Goal: Task Accomplishment & Management: Complete application form

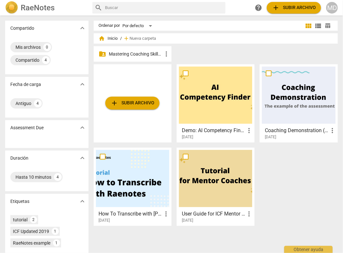
click at [136, 54] on p "Mastering Coaching Skills - Generación 31" at bounding box center [135, 54] width 53 height 7
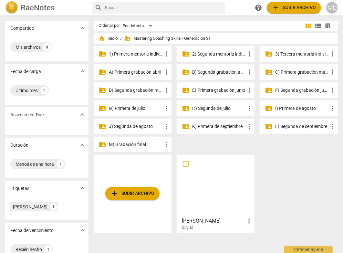
click at [214, 109] on p "H) Segunda de julio" at bounding box center [218, 108] width 53 height 7
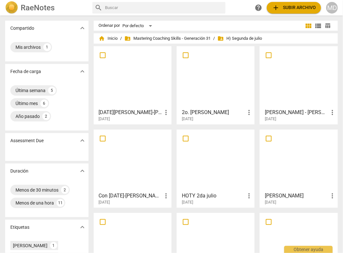
click at [137, 109] on h3 "[DATE][PERSON_NAME]-[PERSON_NAME]" at bounding box center [130, 112] width 63 height 8
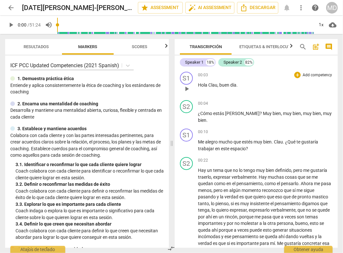
click at [312, 75] on p "Add competency" at bounding box center [317, 75] width 31 height 6
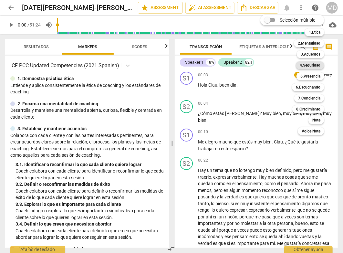
click at [311, 64] on b "4.Seguridad" at bounding box center [309, 65] width 21 height 8
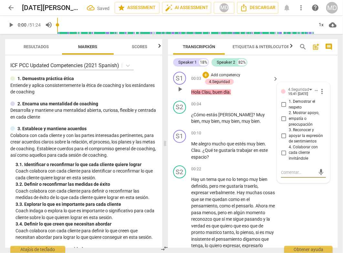
click at [282, 102] on input "1. Demostrar el respeto" at bounding box center [283, 105] width 10 height 8
checkbox input "true"
click at [255, 132] on p "Add competency" at bounding box center [255, 133] width 31 height 6
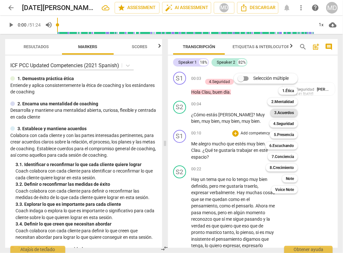
click at [282, 111] on b "3.Acuerdos" at bounding box center [284, 113] width 20 height 8
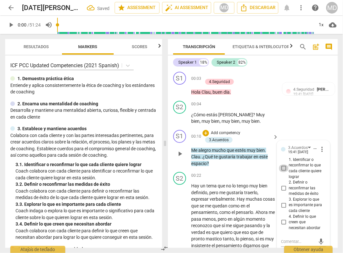
click at [284, 169] on input "1. Identificar o reconfirmar lo que cada cliente quiere lograr" at bounding box center [283, 168] width 10 height 8
checkbox input "true"
click at [236, 167] on div "S1 play_arrow pause 00:10 + Add competency 3.Acuerdos keyboard_arrow_right Me a…" at bounding box center [253, 148] width 170 height 42
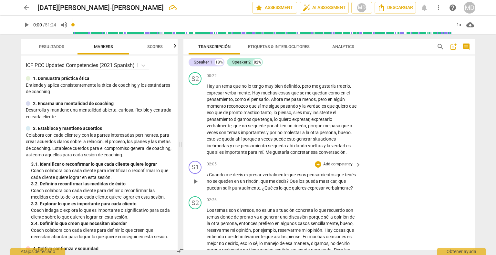
scroll to position [95, 0]
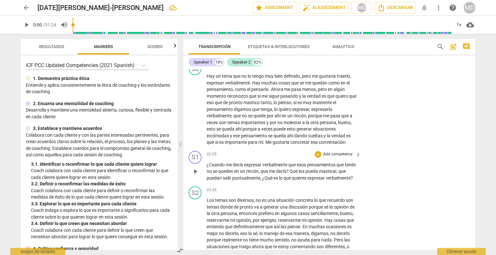
click at [339, 152] on p "Add competency" at bounding box center [337, 155] width 31 height 6
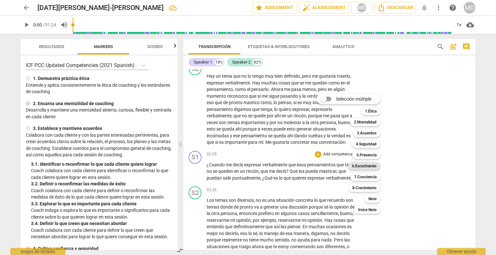
click at [342, 166] on b "6.Escuchando" at bounding box center [364, 166] width 25 height 8
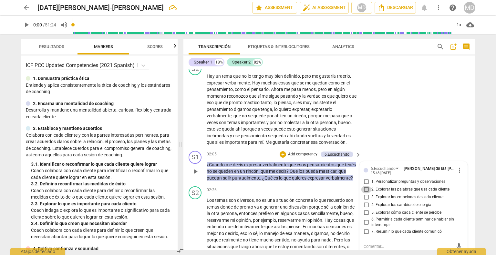
click at [342, 189] on input "2. Explorar las palabras que usa cada cliente" at bounding box center [366, 190] width 10 height 8
checkbox input "true"
click at [342, 222] on input "6. Permitir a cada cliente terminar de hablar sin interrumpir" at bounding box center [366, 222] width 10 height 8
checkbox input "true"
click at [342, 229] on input "7. Resumir lo que cada cliente comunicó" at bounding box center [366, 232] width 10 height 8
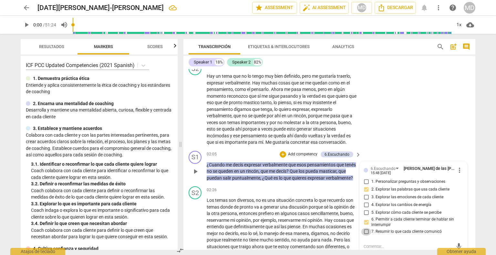
checkbox input "true"
click at [298, 155] on p "Add competency" at bounding box center [302, 155] width 31 height 6
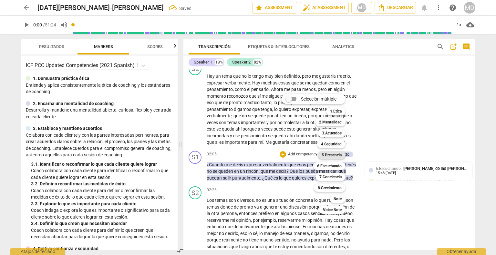
click at [327, 153] on b "5.Presencia" at bounding box center [331, 155] width 20 height 8
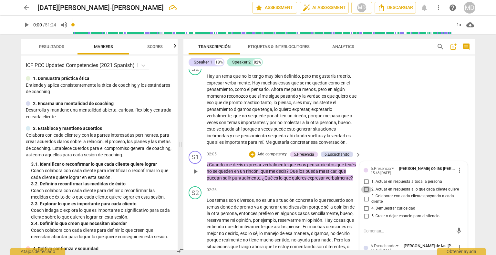
click at [342, 188] on input "2. Actuar en respuesta a lo que cada cliente quiere" at bounding box center [366, 190] width 10 height 8
checkbox input "true"
click at [342, 197] on input "3. Colaborar con cada cliente apoyando a cada cliente" at bounding box center [366, 199] width 10 height 8
checkbox input "true"
click at [342, 207] on input "4. Demuestrar curiosidad" at bounding box center [366, 209] width 10 height 8
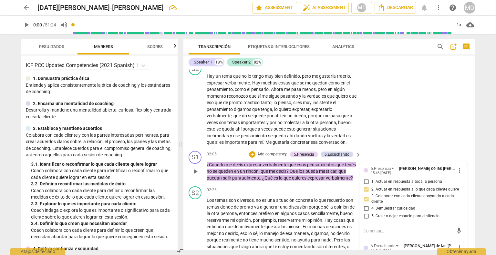
checkbox input "true"
click at [342, 216] on input "5. Crear o dejar espacio para el silencio" at bounding box center [366, 217] width 10 height 8
checkbox input "true"
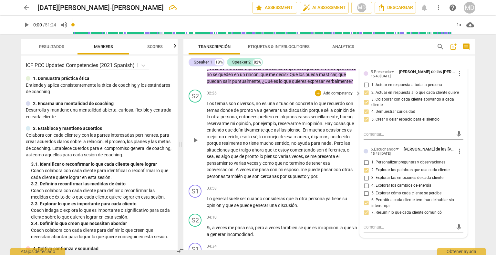
scroll to position [224, 0]
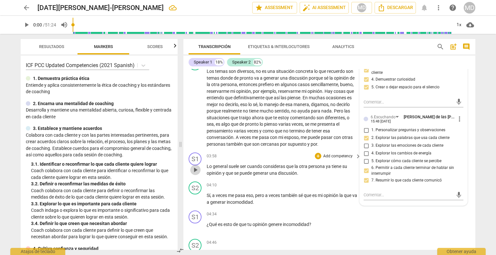
click at [196, 174] on span "play_arrow" at bounding box center [195, 170] width 8 height 8
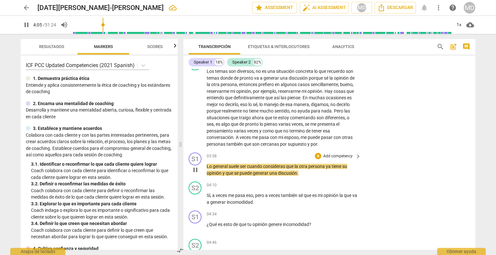
click at [195, 174] on span "pause" at bounding box center [195, 170] width 8 height 8
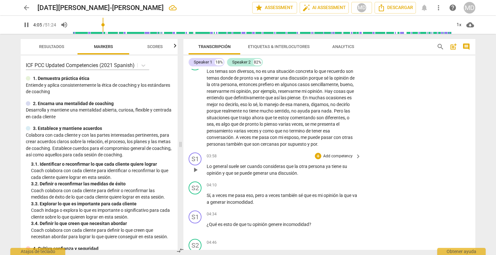
type input "246"
click at [297, 176] on span "discusión" at bounding box center [287, 173] width 19 height 5
click at [330, 159] on p "Add competency" at bounding box center [337, 157] width 31 height 6
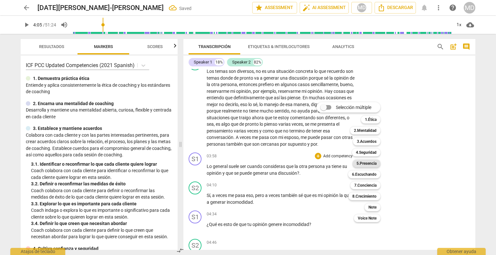
click at [342, 163] on b "5.Presencia" at bounding box center [366, 164] width 20 height 8
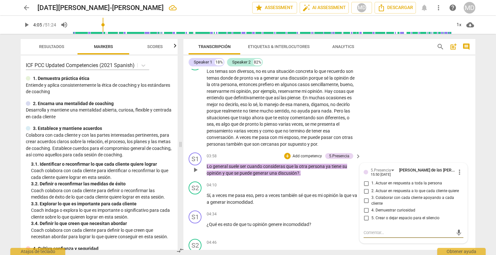
click at [342, 195] on input "2. Actuar en respuesta a lo que cada cliente quiere" at bounding box center [366, 191] width 10 height 8
checkbox input "true"
click at [342, 187] on input "1. Actuar en respuesta a toda la persona" at bounding box center [366, 184] width 10 height 8
checkbox input "true"
click at [342, 205] on input "3. Colaborar con cada cliente apoyando a cada cliente" at bounding box center [366, 201] width 10 height 8
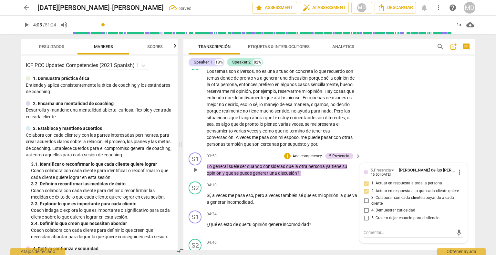
checkbox input "true"
click at [342, 214] on input "4. Demuestrar curiosidad" at bounding box center [366, 210] width 10 height 8
checkbox input "true"
click at [308, 159] on p "Add competency" at bounding box center [307, 157] width 31 height 6
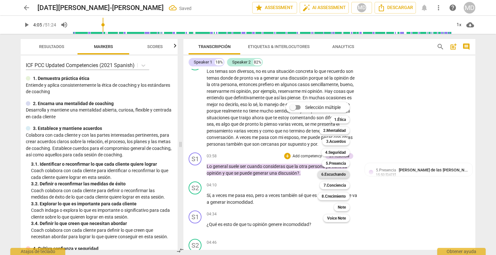
click at [342, 176] on b "6.Escuchando" at bounding box center [333, 175] width 25 height 8
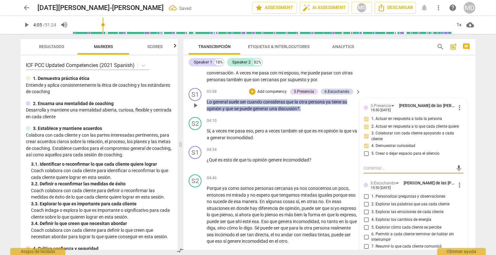
scroll to position [321, 0]
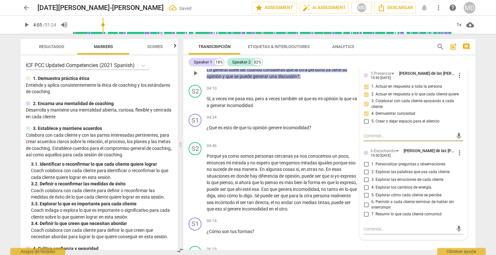
click at [342, 168] on input "1. Personalizar preguntas y observaciones" at bounding box center [366, 165] width 10 height 8
checkbox input "true"
click at [342, 176] on input "2. Explorar las palabras que usa cada cliente" at bounding box center [366, 172] width 10 height 8
checkbox input "true"
click at [342, 184] on input "3. Explorar las emociones de cada cliente" at bounding box center [366, 180] width 10 height 8
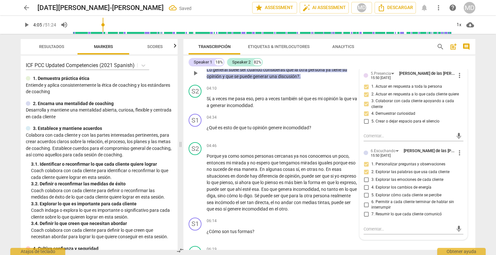
checkbox input "true"
click at [342, 209] on input "6. Permitir a cada cliente terminar de hablar sin interrumpir" at bounding box center [366, 205] width 10 height 8
checkbox input "true"
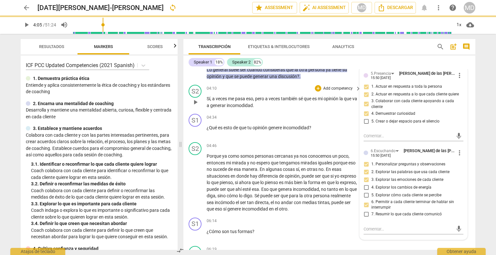
scroll to position [289, 0]
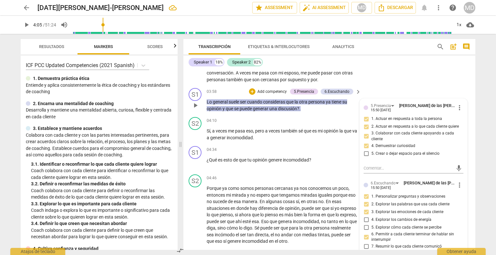
click at [342, 232] on input "5. Explorar cómo cada cliente se percibe" at bounding box center [366, 228] width 10 height 8
checkbox input "true"
click at [194, 167] on span "play_arrow" at bounding box center [195, 163] width 8 height 8
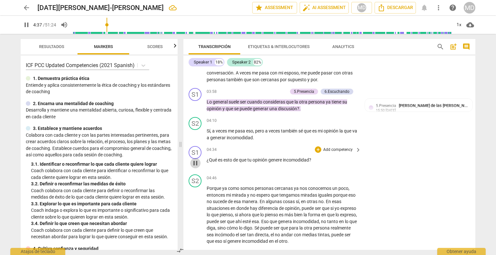
click at [194, 167] on span "pause" at bounding box center [195, 163] width 8 height 8
type input "277"
click at [334, 153] on p "Add competency" at bounding box center [337, 150] width 31 height 6
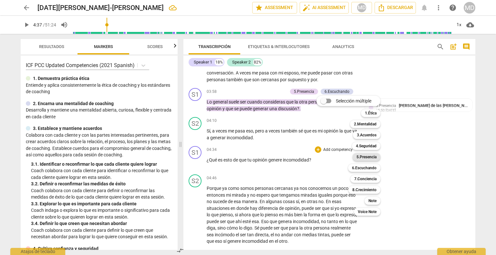
click at [342, 155] on b "5.Presencia" at bounding box center [366, 157] width 20 height 8
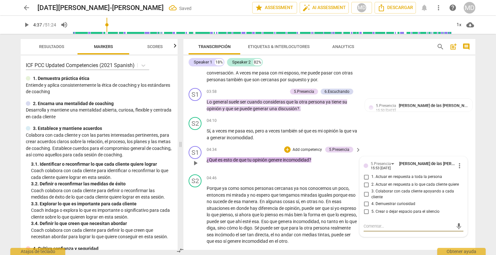
click at [342, 208] on input "4. Demuestrar curiosidad" at bounding box center [366, 204] width 10 height 8
checkbox input "true"
click at [342, 189] on input "2. Actuar en respuesta a lo que cada cliente quiere" at bounding box center [366, 185] width 10 height 8
checkbox input "true"
click at [311, 153] on p "Add competency" at bounding box center [307, 150] width 31 height 6
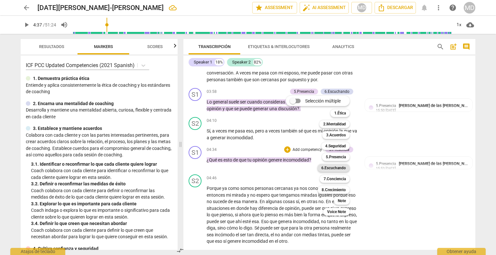
click at [340, 167] on b "6.Escuchando" at bounding box center [333, 168] width 25 height 8
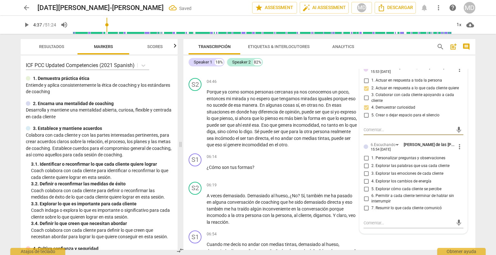
scroll to position [386, 0]
click at [342, 170] on input "2. Explorar las palabras que usa cada cliente" at bounding box center [366, 166] width 10 height 8
checkbox input "true"
click at [342, 193] on input "5. Explorar cómo cada cliente se percibe" at bounding box center [366, 189] width 10 height 8
checkbox input "true"
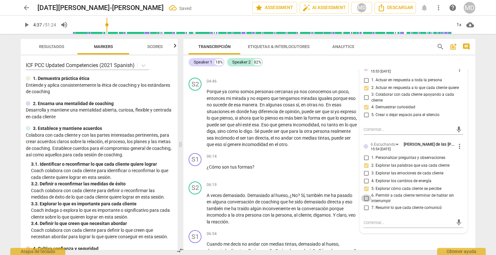
click at [342, 202] on input "6. Permitir a cada cliente terminar de hablar sin interrumpir" at bounding box center [366, 199] width 10 height 8
checkbox input "true"
click at [342, 212] on input "7. Resumir lo que cada cliente comunicó" at bounding box center [366, 208] width 10 height 8
checkbox input "true"
